Goal: Find specific page/section: Find specific page/section

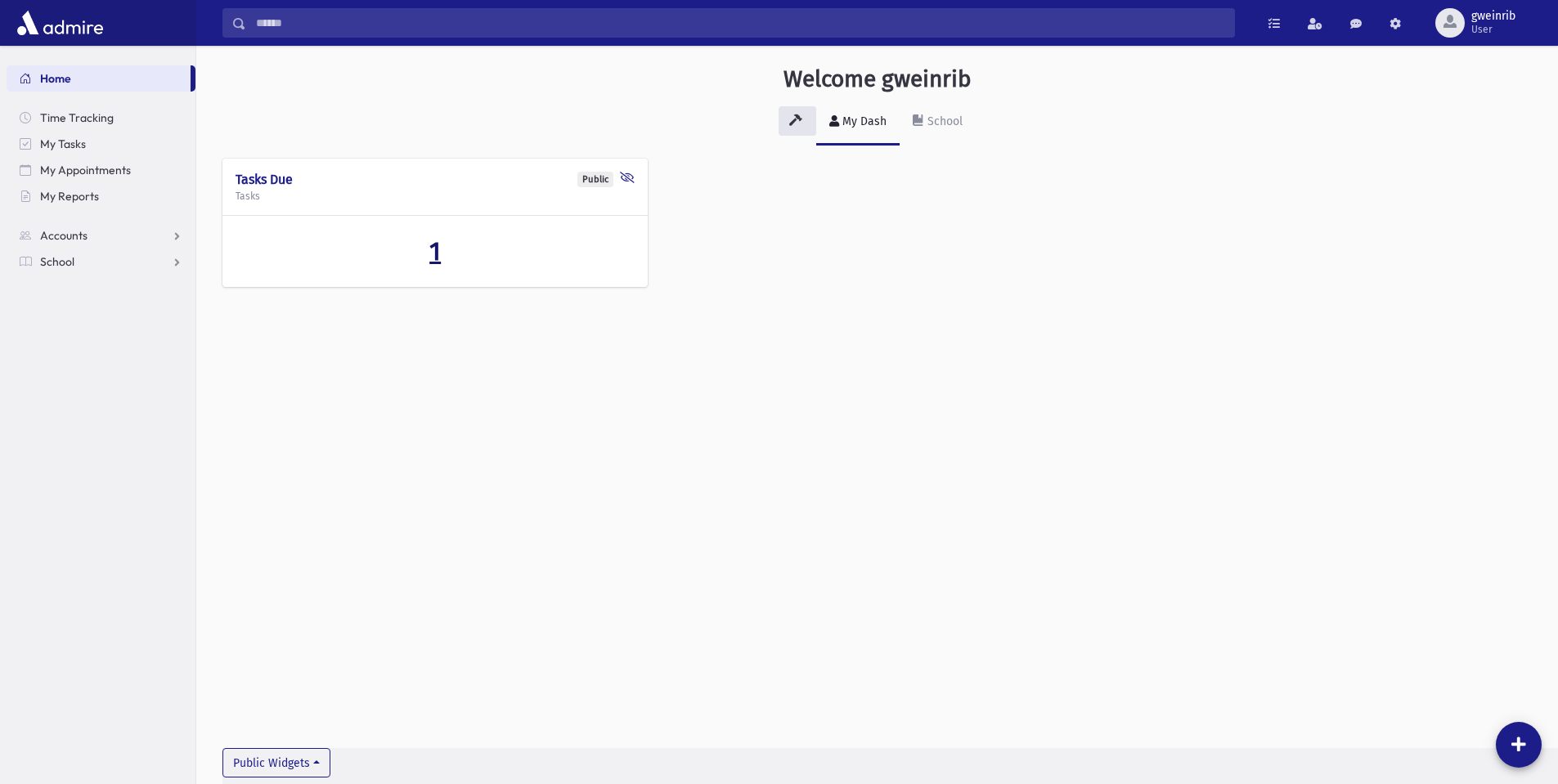
click at [440, 247] on span "1" at bounding box center [435, 250] width 12 height 31
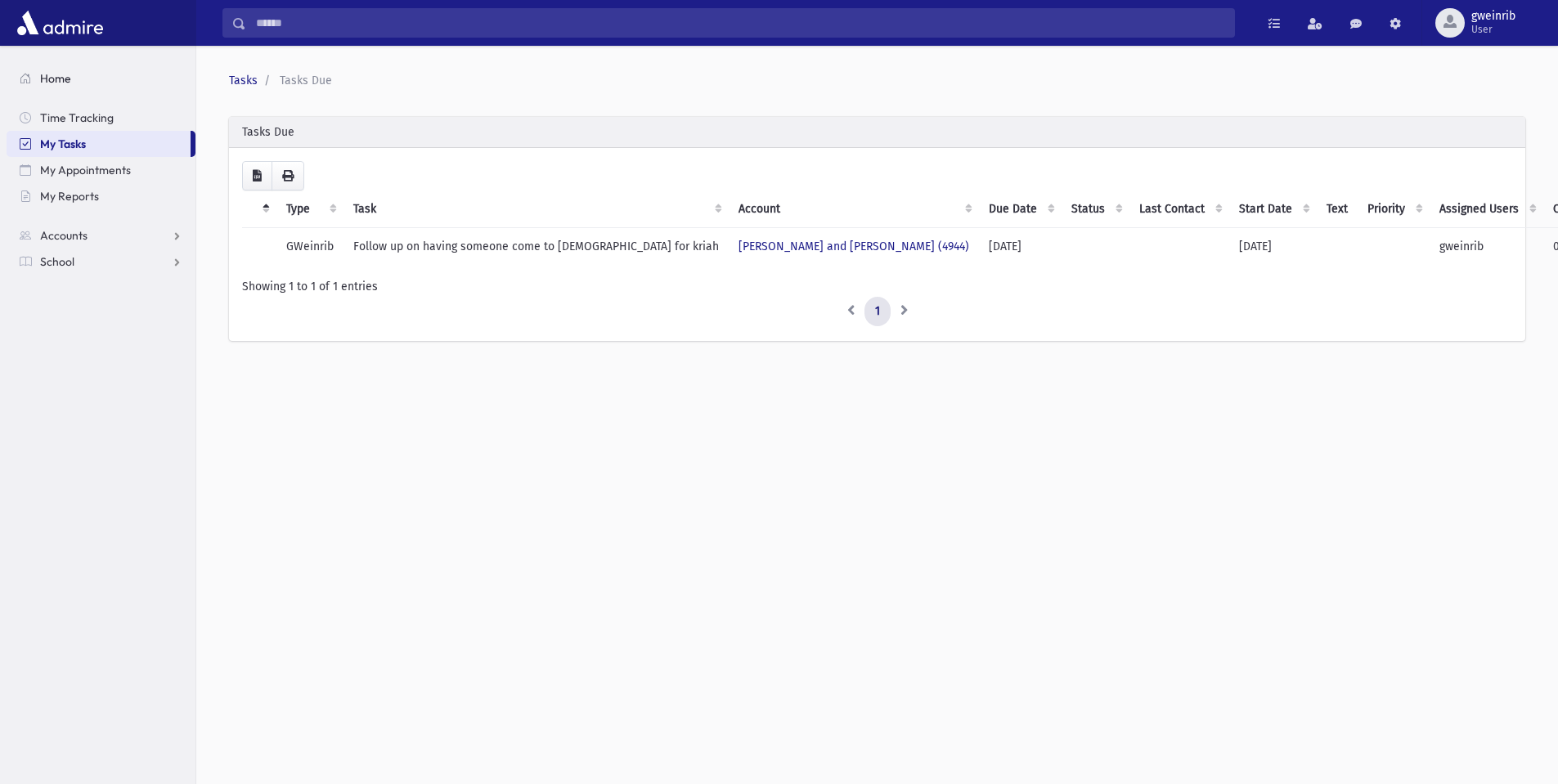
click at [54, 73] on span "Home" at bounding box center [55, 79] width 31 height 15
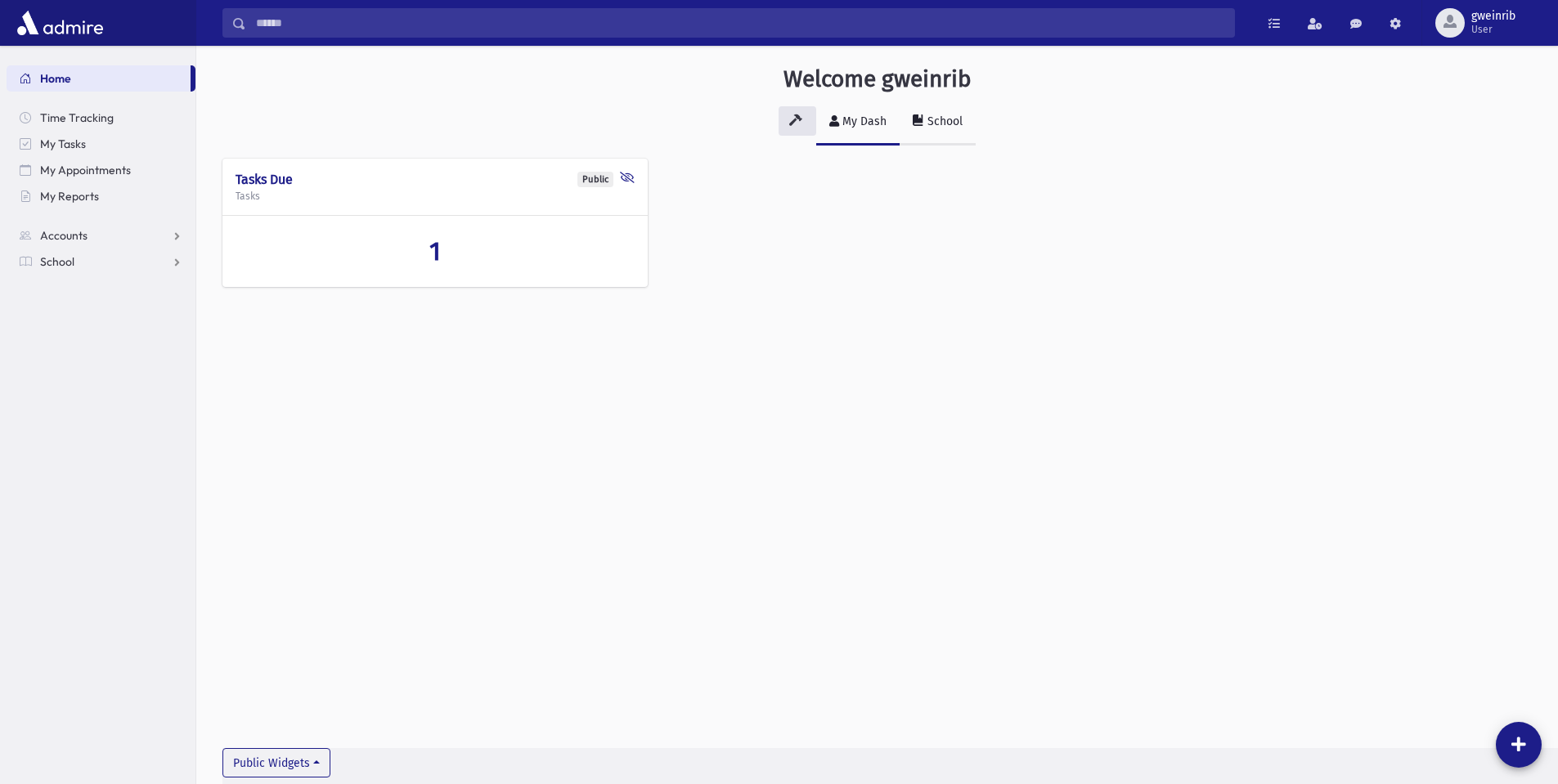
click at [951, 114] on div "School" at bounding box center [944, 121] width 39 height 14
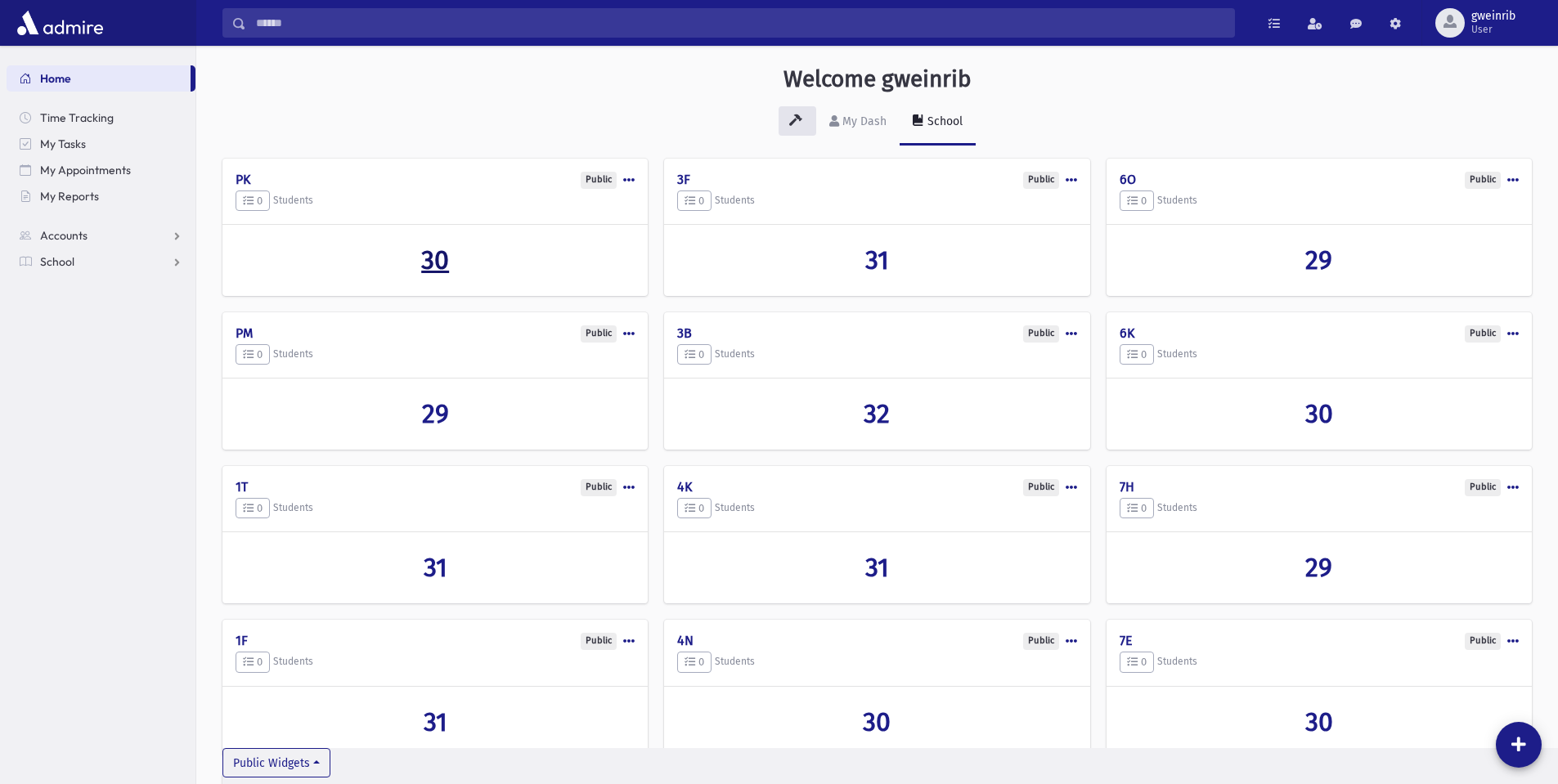
click at [447, 263] on span "30" at bounding box center [434, 260] width 28 height 31
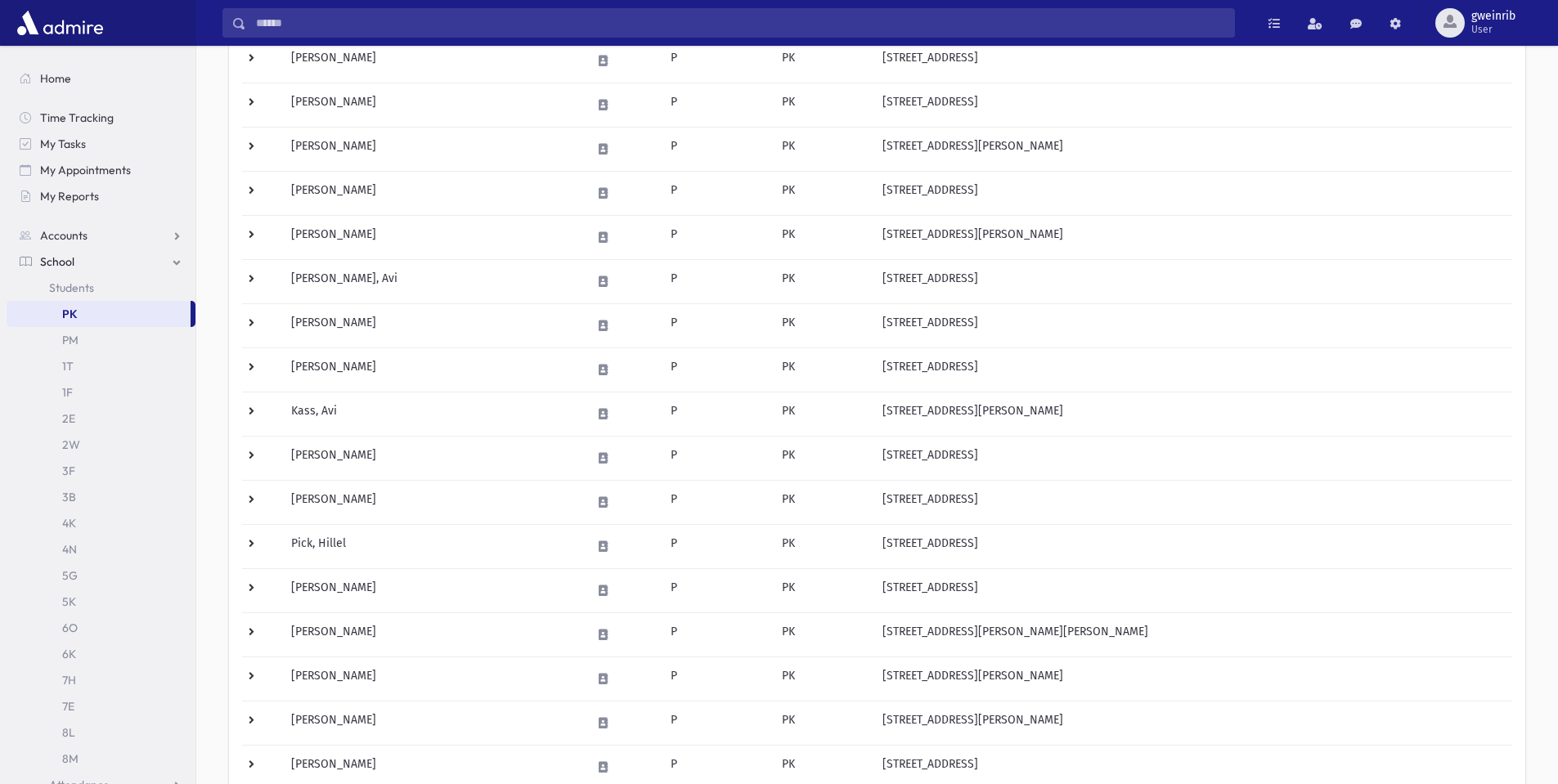
scroll to position [491, 0]
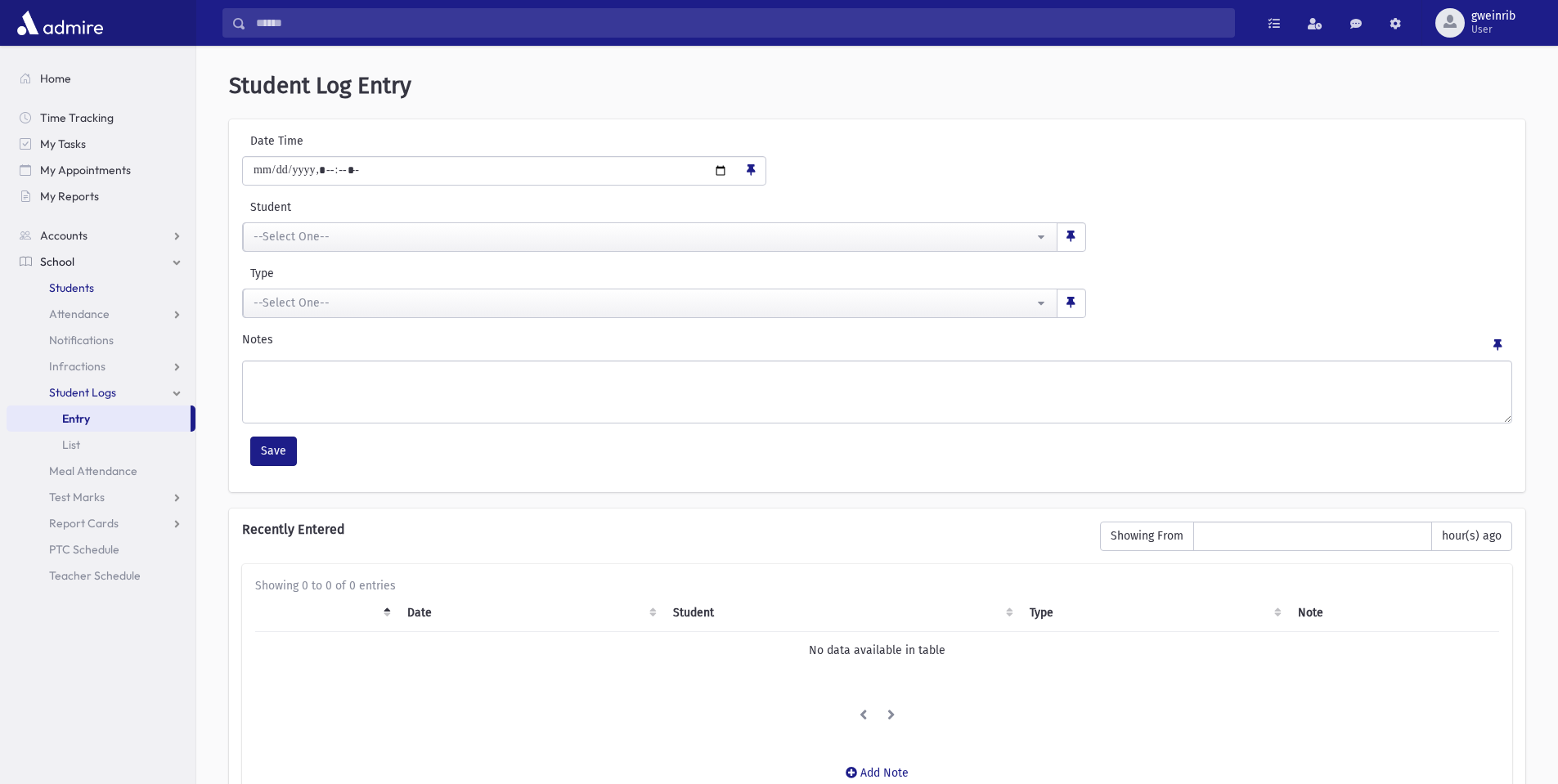
click at [94, 283] on link "Students" at bounding box center [101, 287] width 189 height 26
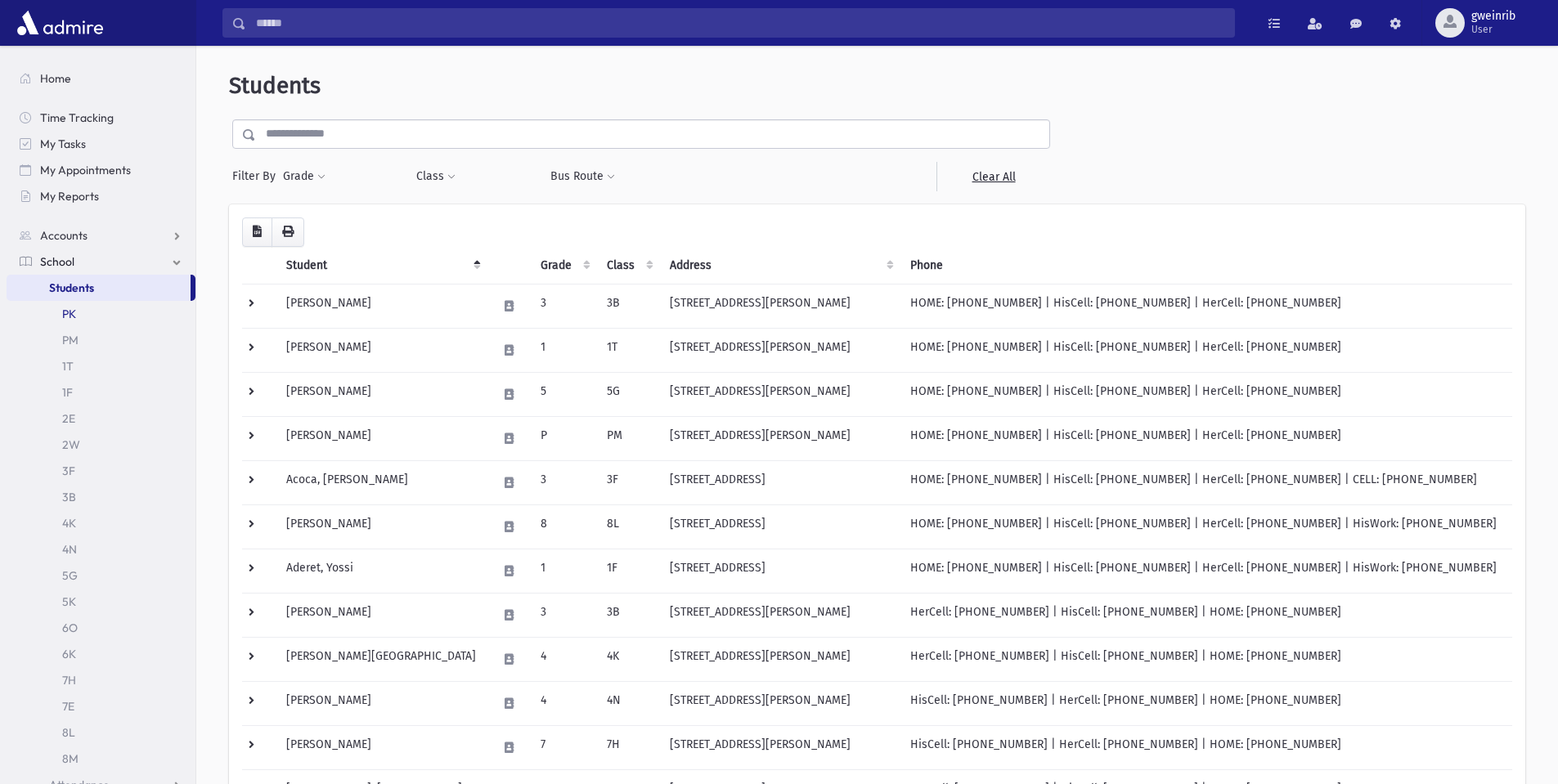
click at [75, 309] on link "PK" at bounding box center [101, 313] width 189 height 26
